Goal: Navigation & Orientation: Find specific page/section

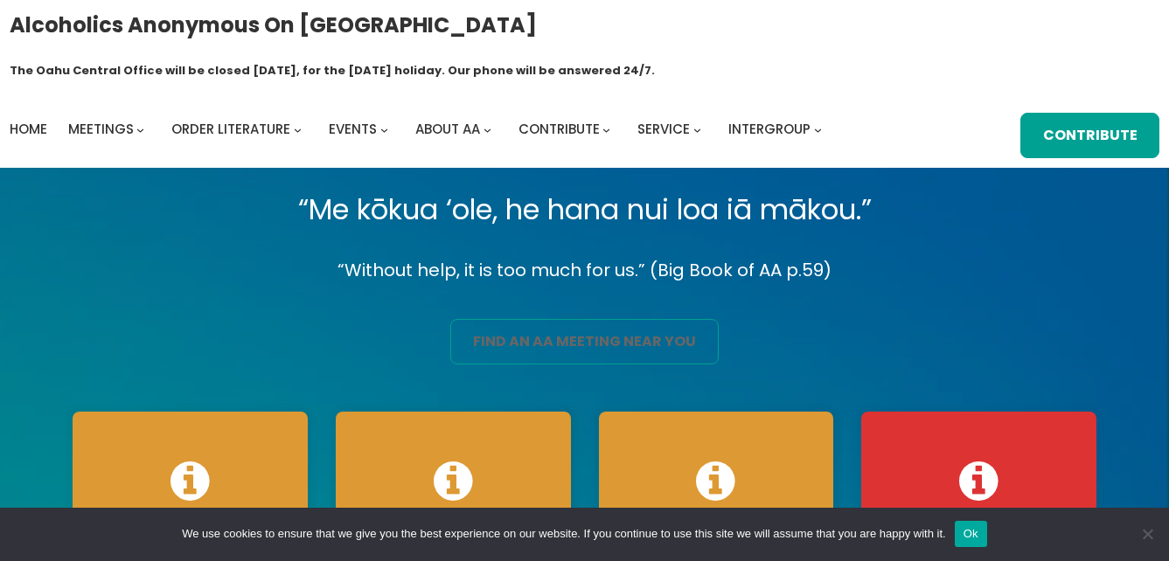
click at [605, 319] on link "find an aa meeting near you" at bounding box center [584, 341] width 268 height 45
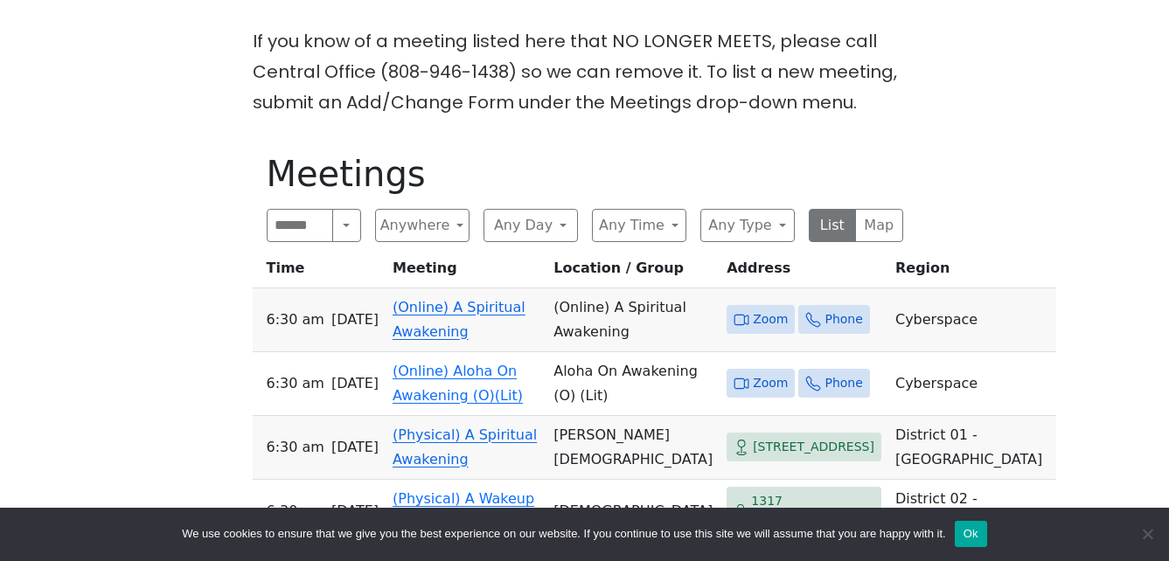
scroll to position [525, 0]
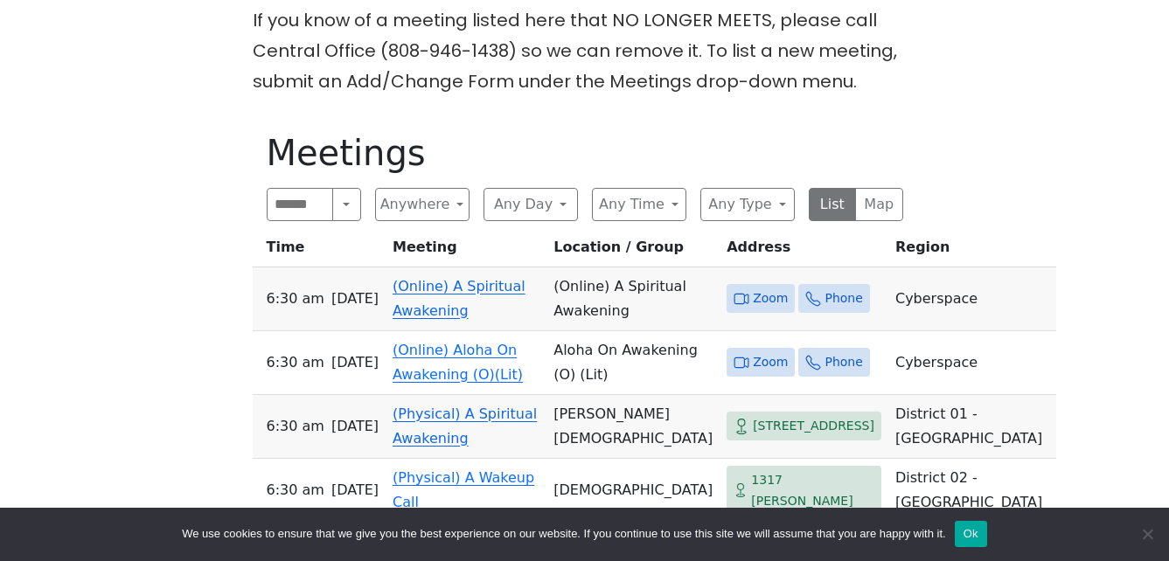
click at [496, 278] on link "(Online) A Spiritual Awakening" at bounding box center [459, 298] width 133 height 41
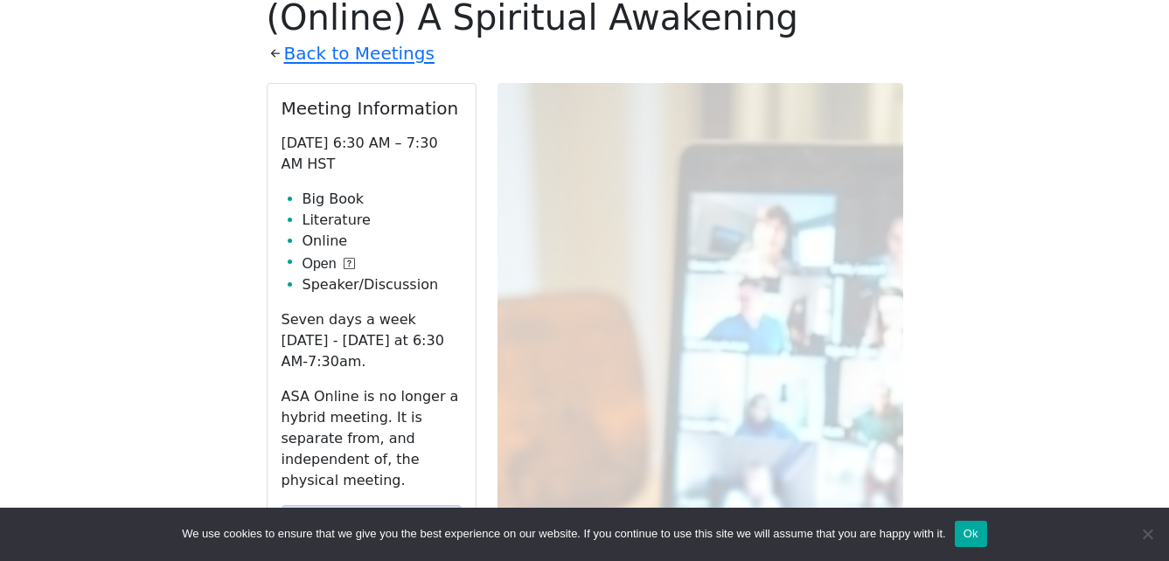
scroll to position [692, 0]
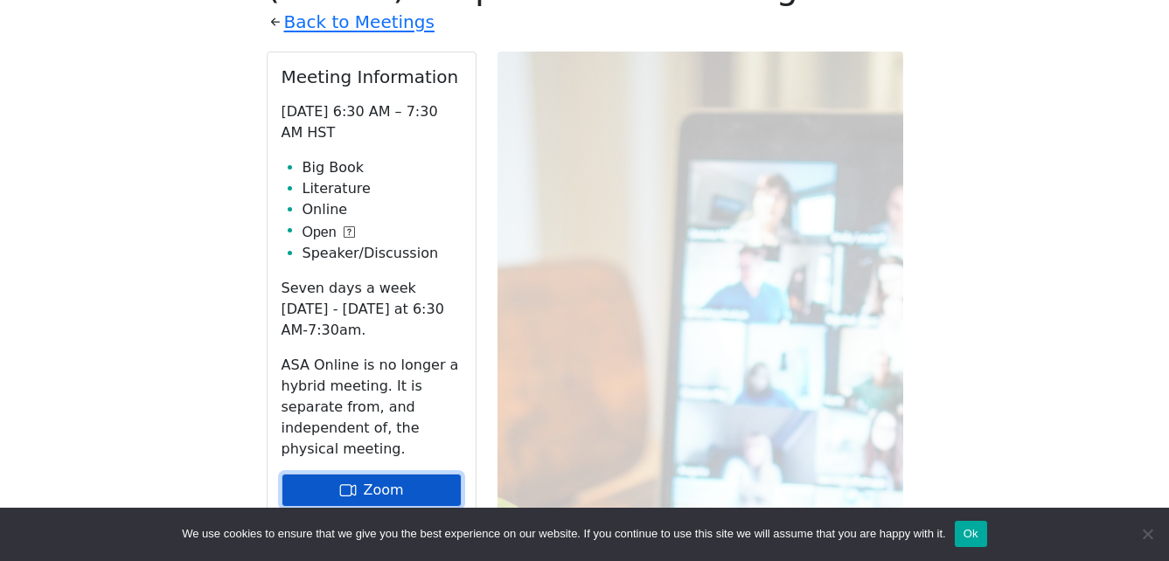
click at [393, 474] on link "Zoom" at bounding box center [372, 490] width 180 height 33
